Goal: Find specific page/section: Find specific page/section

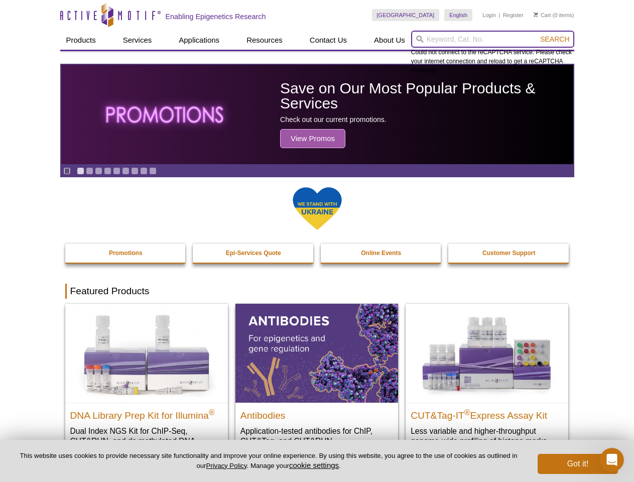
click at [492, 39] on input "search" at bounding box center [492, 39] width 163 height 17
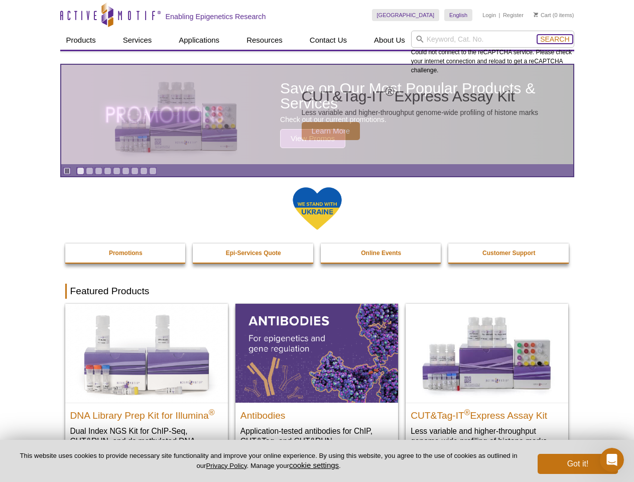
click at [555, 39] on span "Search" at bounding box center [554, 39] width 29 height 8
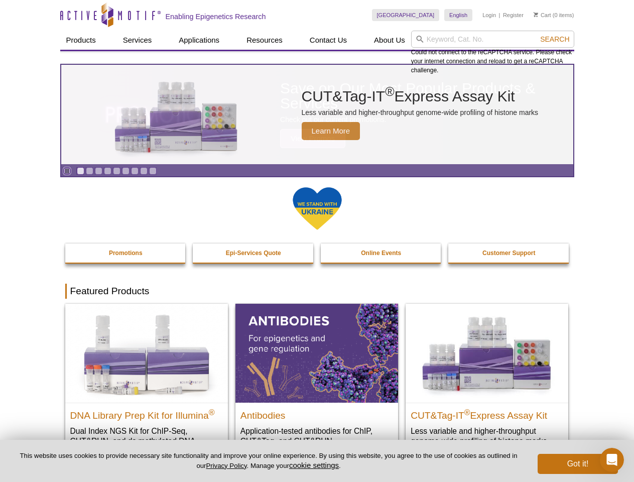
click at [67, 171] on icon "Pause" at bounding box center [67, 171] width 7 height 7
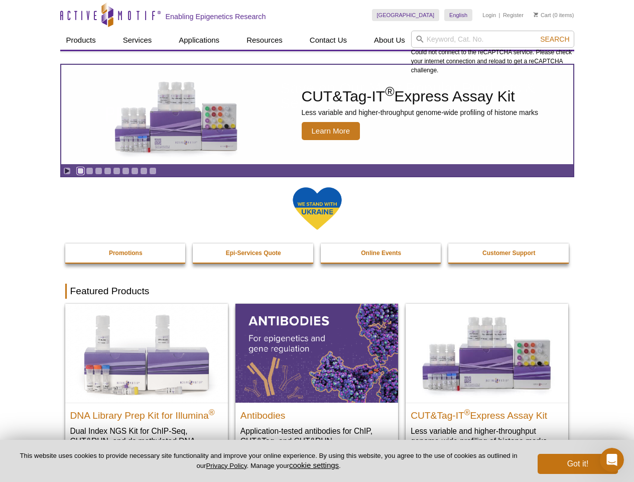
click at [80, 171] on link "Go to slide 1" at bounding box center [81, 171] width 8 height 8
click at [89, 171] on link "Go to slide 2" at bounding box center [90, 171] width 8 height 8
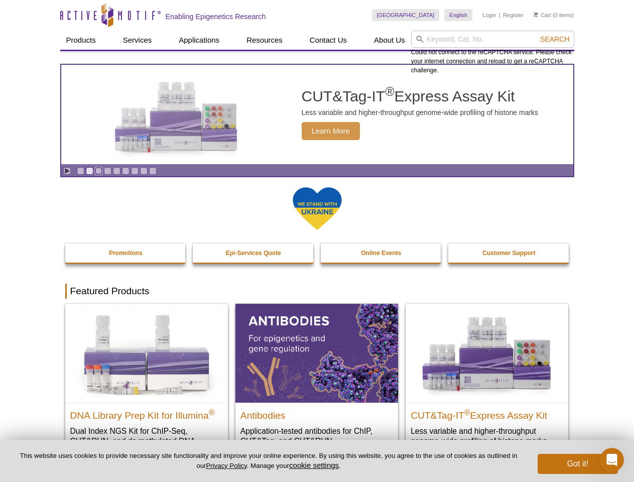
click at [98, 171] on link "Go to slide 3" at bounding box center [99, 171] width 8 height 8
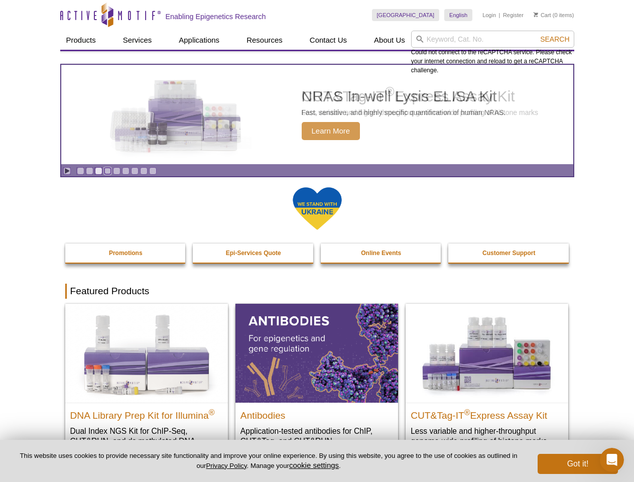
click at [107, 171] on link "Go to slide 4" at bounding box center [108, 171] width 8 height 8
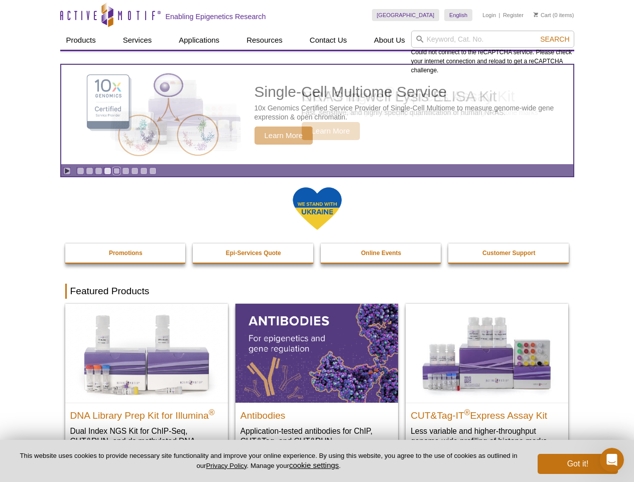
click at [116, 171] on link "Go to slide 5" at bounding box center [117, 171] width 8 height 8
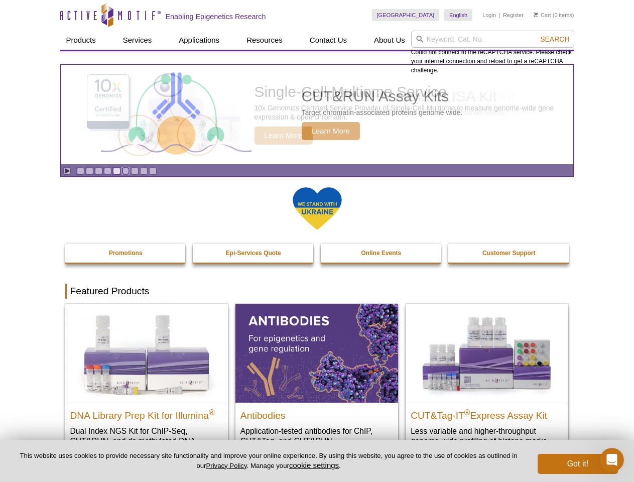
click at [125, 171] on link "Go to slide 6" at bounding box center [126, 171] width 8 height 8
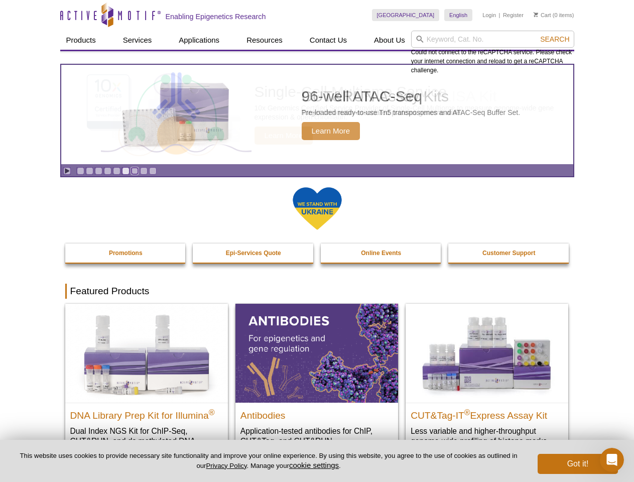
click at [135, 171] on link "Go to slide 7" at bounding box center [135, 171] width 8 height 8
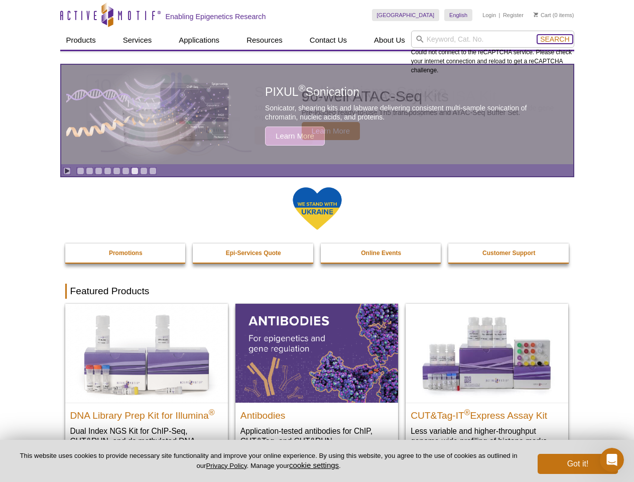
click at [555, 39] on span "Search" at bounding box center [554, 39] width 29 height 8
